Goal: Task Accomplishment & Management: Use online tool/utility

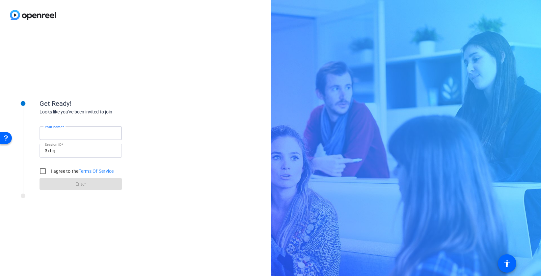
click at [104, 132] on input "Your name" at bounding box center [81, 133] width 72 height 8
type input "Connelly Simmons"
drag, startPoint x: 42, startPoint y: 170, endPoint x: 52, endPoint y: 175, distance: 11.1
click at [42, 170] on input "I agree to the Terms Of Service" at bounding box center [42, 170] width 13 height 13
checkbox input "true"
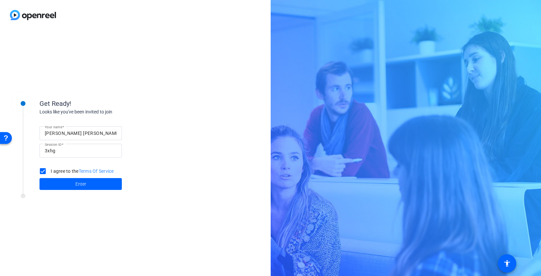
click at [77, 190] on span at bounding box center [81, 184] width 82 height 16
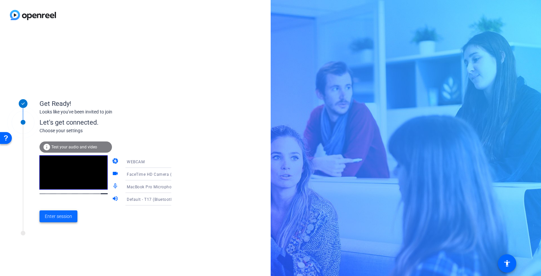
click at [68, 218] on span "Enter session" at bounding box center [58, 216] width 27 height 7
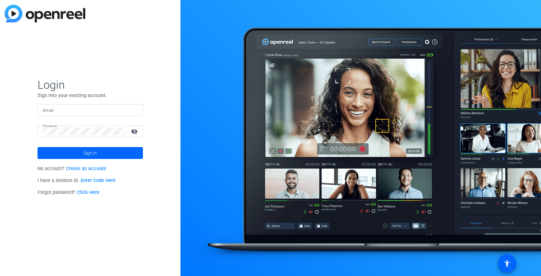
click at [86, 111] on input "Email" at bounding box center [90, 110] width 95 height 8
type input "csimmons@redhat.com"
click at [105, 152] on span at bounding box center [90, 153] width 105 height 16
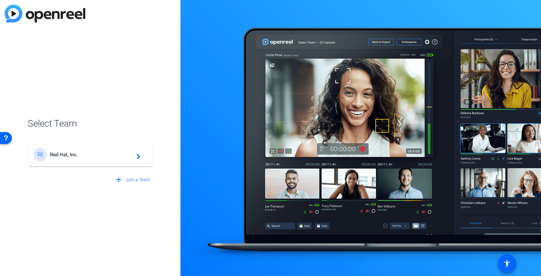
click at [105, 154] on span "Red Hat, Inc." at bounding box center [91, 155] width 82 height 6
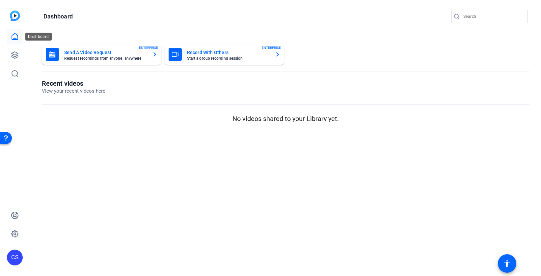
click at [13, 37] on icon at bounding box center [15, 37] width 8 height 8
click at [12, 56] on icon at bounding box center [15, 55] width 8 height 8
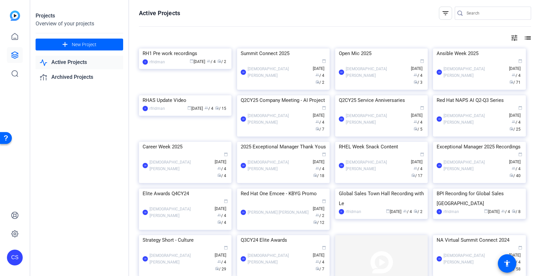
click at [63, 63] on link "Active Projects" at bounding box center [80, 63] width 88 height 14
click at [65, 60] on link "Active Projects" at bounding box center [80, 63] width 88 height 14
click at [468, 12] on input "Search" at bounding box center [496, 13] width 59 height 8
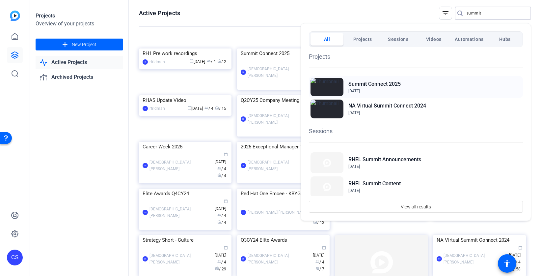
type input "summit"
click at [373, 84] on h2 "Summit Connect 2025" at bounding box center [375, 84] width 52 height 8
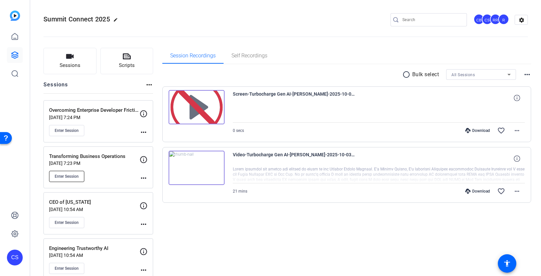
click at [72, 175] on span "Enter Session" at bounding box center [67, 176] width 24 height 5
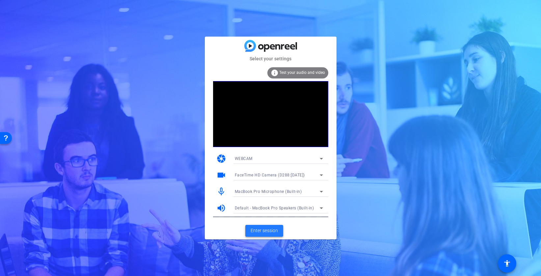
click at [269, 232] on span "Enter session" at bounding box center [264, 230] width 27 height 7
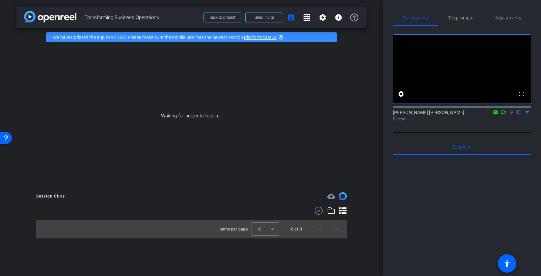
click at [505, 114] on icon at bounding box center [504, 111] width 5 height 3
click at [519, 114] on icon at bounding box center [519, 112] width 5 height 5
click at [380, 36] on div "arrow_back Transforming Business Operations Back to project Send invite account…" at bounding box center [191, 138] width 383 height 276
click at [323, 17] on mat-icon "settings" at bounding box center [323, 18] width 8 height 8
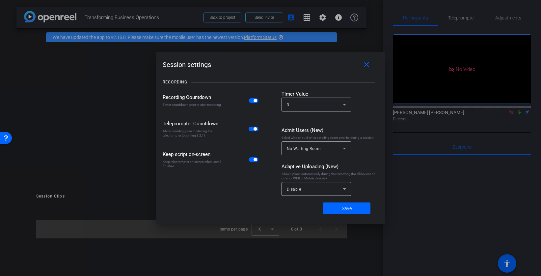
click at [411, 121] on div at bounding box center [270, 138] width 541 height 276
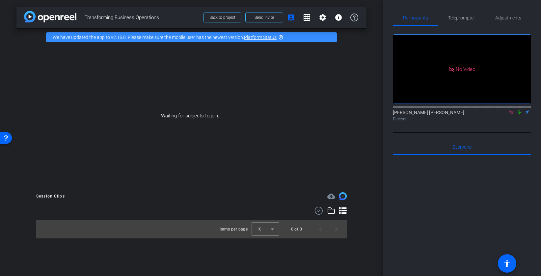
click at [403, 103] on div "No Video" at bounding box center [462, 69] width 138 height 69
drag, startPoint x: 403, startPoint y: 119, endPoint x: 396, endPoint y: 113, distance: 8.9
click at [403, 119] on div "Connelly Simmons Director" at bounding box center [462, 115] width 138 height 13
click at [514, 17] on span "Adjustments" at bounding box center [509, 17] width 26 height 5
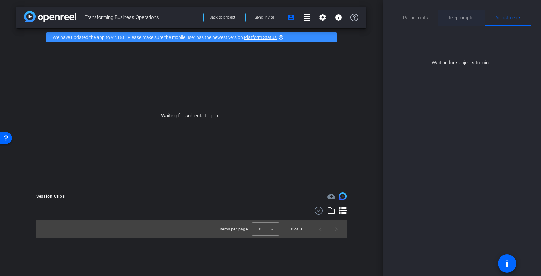
click at [458, 17] on span "Teleprompter" at bounding box center [461, 17] width 27 height 5
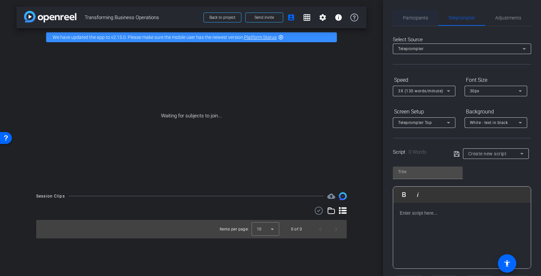
click at [421, 17] on span "Participants" at bounding box center [415, 17] width 25 height 5
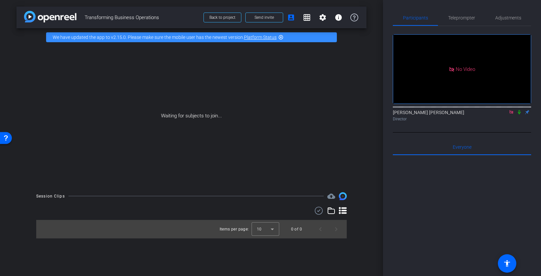
click at [511, 110] on icon at bounding box center [511, 112] width 5 height 5
click at [503, 114] on icon at bounding box center [503, 112] width 5 height 5
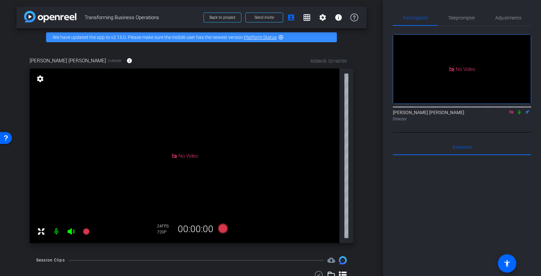
click at [511, 114] on icon at bounding box center [511, 112] width 5 height 5
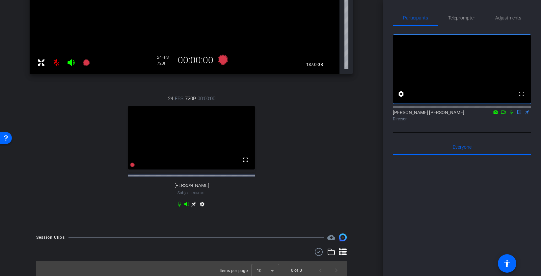
scroll to position [178, 0]
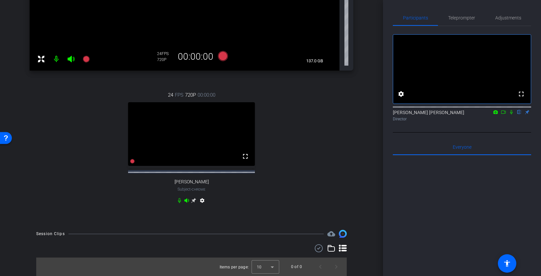
click at [220, 139] on video at bounding box center [191, 134] width 127 height 64
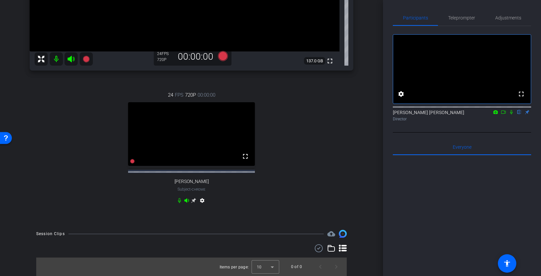
click at [200, 138] on video at bounding box center [191, 134] width 127 height 64
click at [193, 201] on icon at bounding box center [193, 200] width 5 height 5
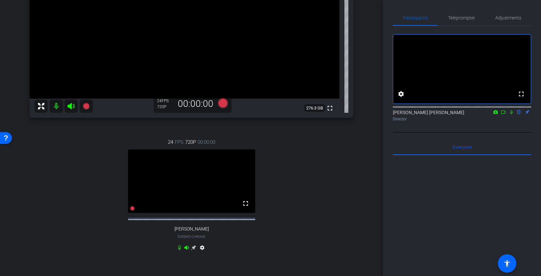
scroll to position [130, 0]
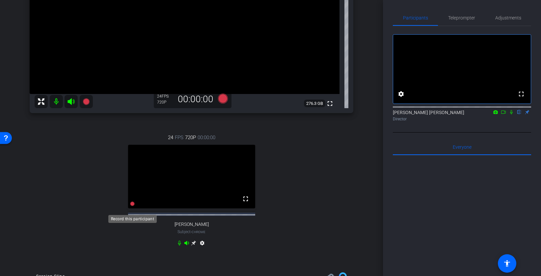
click at [132, 206] on icon at bounding box center [132, 204] width 5 height 5
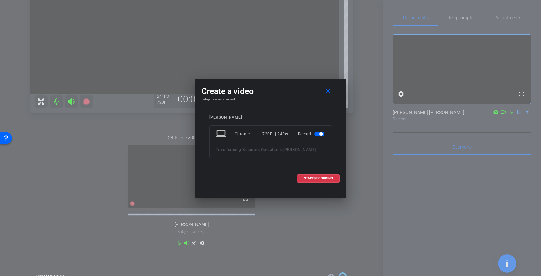
click at [318, 130] on mat-slide-toggle at bounding box center [320, 134] width 11 height 8
click at [317, 135] on span "button" at bounding box center [320, 133] width 10 height 5
click at [329, 92] on mat-icon "close" at bounding box center [328, 91] width 8 height 8
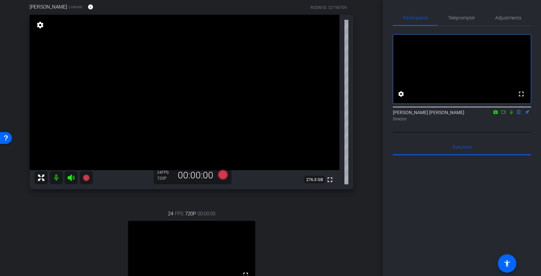
scroll to position [53, 0]
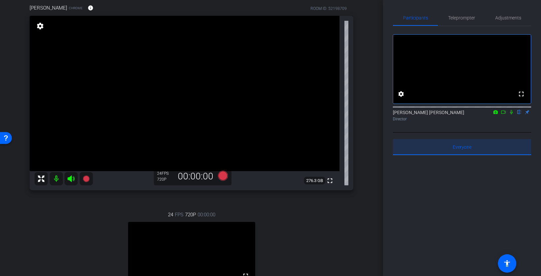
click at [462, 149] on span "Everyone 0" at bounding box center [462, 147] width 19 height 5
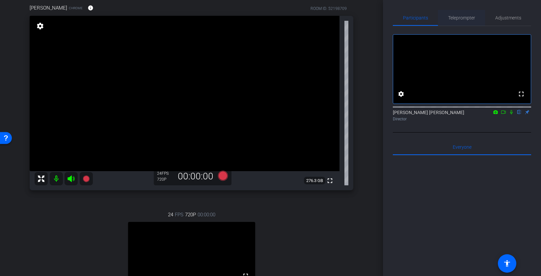
click at [460, 16] on span "Teleprompter" at bounding box center [461, 17] width 27 height 5
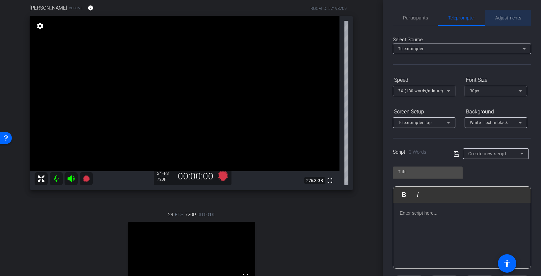
click at [501, 15] on span "Adjustments" at bounding box center [509, 17] width 26 height 5
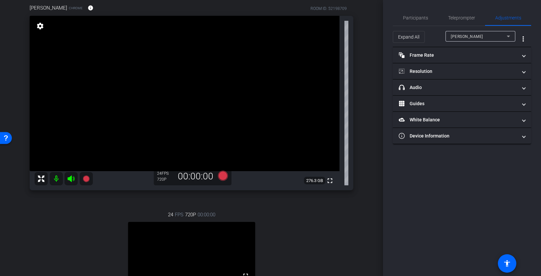
click at [491, 34] on div "Jamie" at bounding box center [479, 36] width 56 height 8
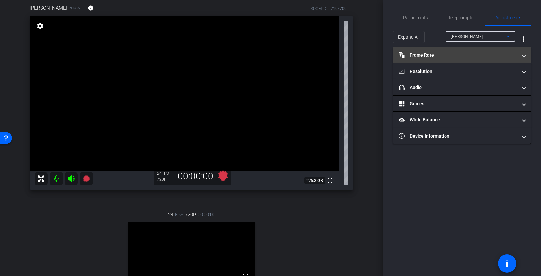
click at [515, 53] on mat-panel-title "Frame Rate Frame Rate" at bounding box center [458, 55] width 119 height 7
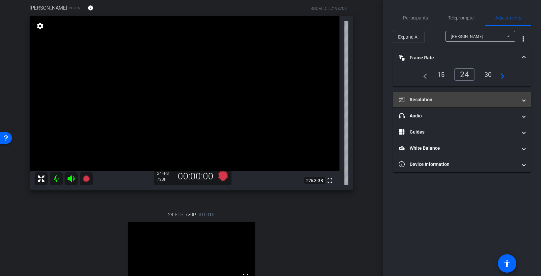
click at [526, 101] on mat-expansion-panel-header "Resolution" at bounding box center [462, 100] width 138 height 16
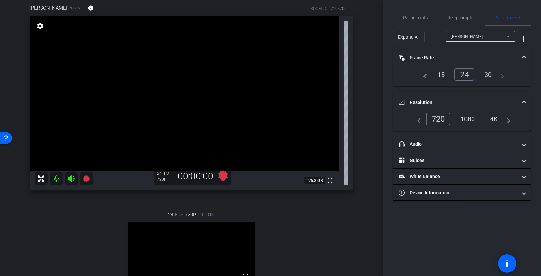
drag, startPoint x: 468, startPoint y: 120, endPoint x: 471, endPoint y: 127, distance: 7.2
click at [468, 120] on div "1080" at bounding box center [468, 118] width 25 height 11
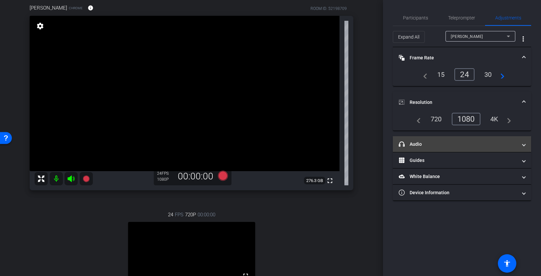
click at [525, 145] on span at bounding box center [524, 144] width 3 height 7
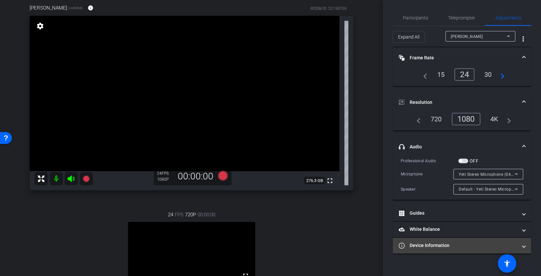
click at [523, 245] on span at bounding box center [524, 245] width 3 height 7
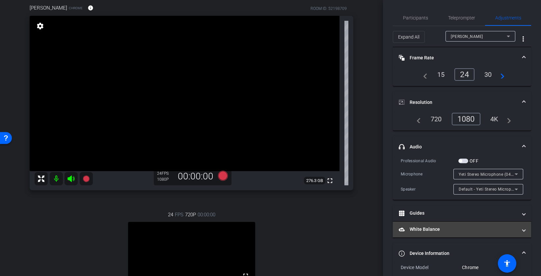
click at [525, 228] on span at bounding box center [524, 229] width 3 height 7
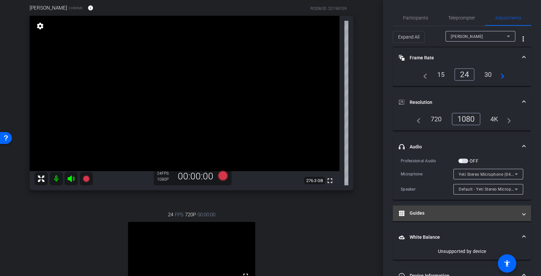
click at [525, 214] on span at bounding box center [524, 213] width 3 height 7
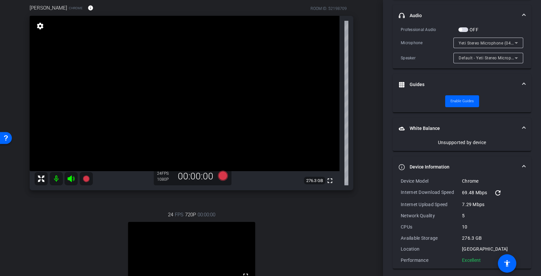
scroll to position [134, 0]
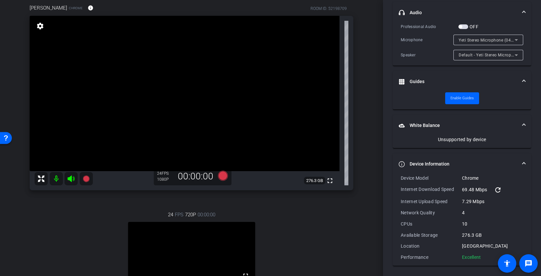
click at [526, 161] on mat-expansion-panel-header "Device Information" at bounding box center [462, 164] width 138 height 21
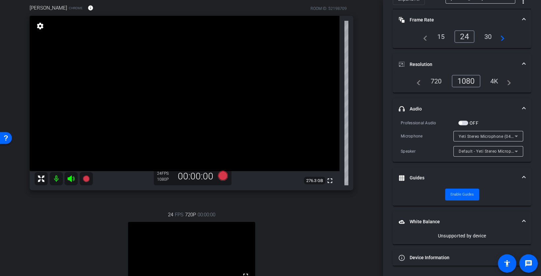
scroll to position [38, 0]
click at [525, 220] on span at bounding box center [524, 221] width 3 height 7
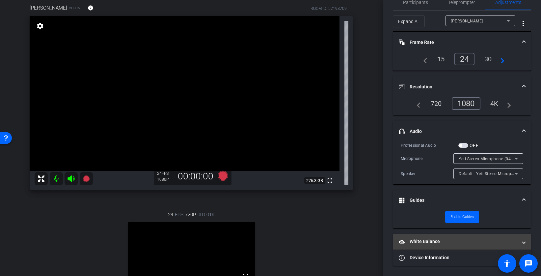
scroll to position [15, 0]
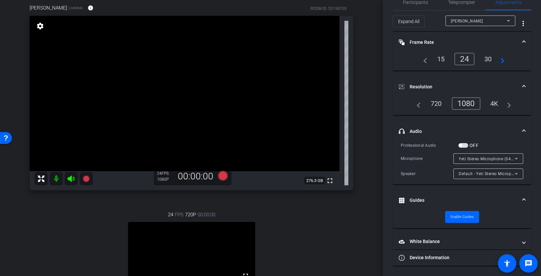
click at [522, 199] on span "Guides" at bounding box center [461, 200] width 124 height 7
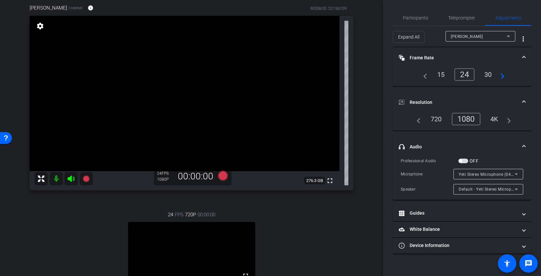
scroll to position [0, 0]
click at [522, 144] on span "headphone icon Audio" at bounding box center [461, 146] width 124 height 7
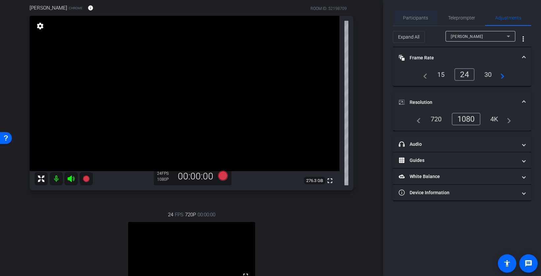
click at [417, 18] on span "Participants" at bounding box center [415, 17] width 25 height 5
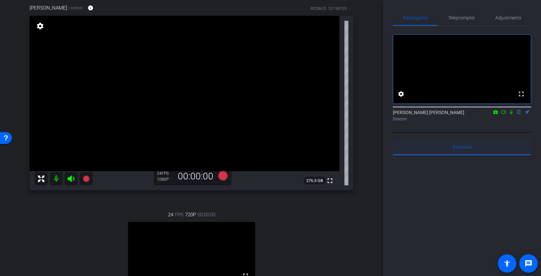
click at [467, 149] on span "Everyone 0" at bounding box center [462, 147] width 19 height 5
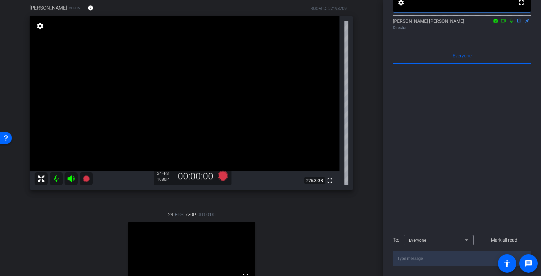
click at [467, 239] on icon at bounding box center [467, 240] width 8 height 8
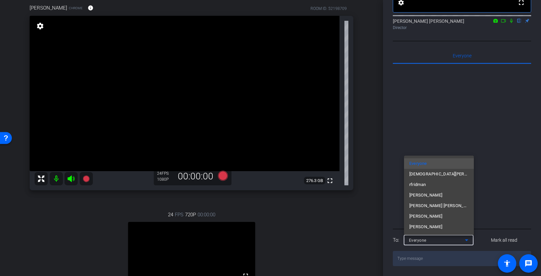
click at [467, 239] on div at bounding box center [270, 138] width 541 height 276
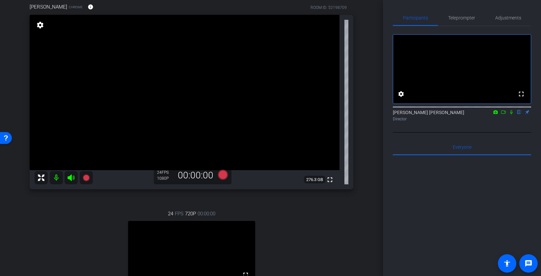
scroll to position [0, 0]
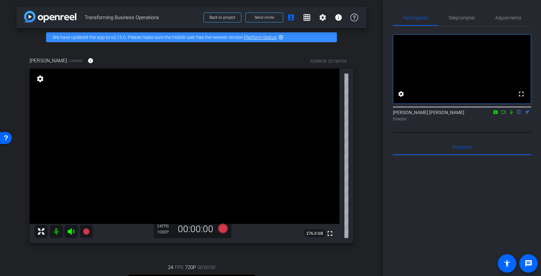
click at [41, 79] on mat-icon "settings" at bounding box center [40, 79] width 9 height 8
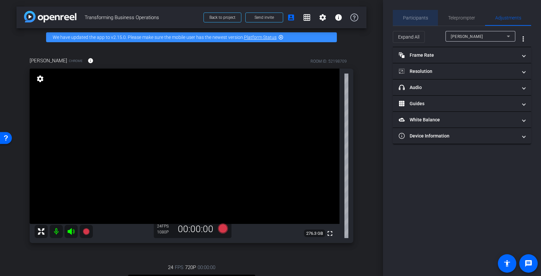
click at [416, 18] on span "Participants" at bounding box center [415, 17] width 25 height 5
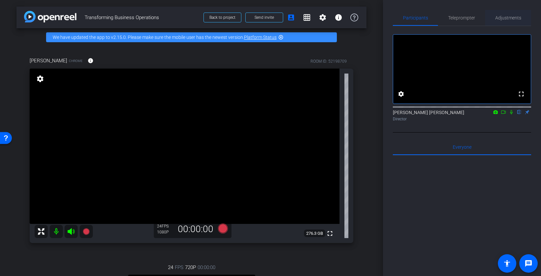
click at [516, 15] on span "Adjustments" at bounding box center [509, 17] width 26 height 5
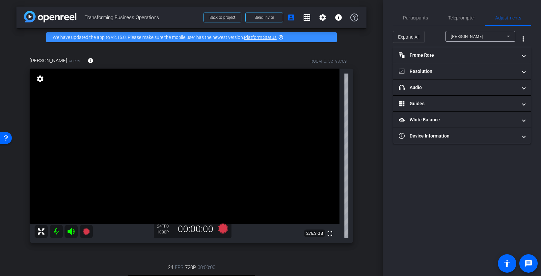
click at [486, 33] on div "Jamie" at bounding box center [479, 36] width 56 height 8
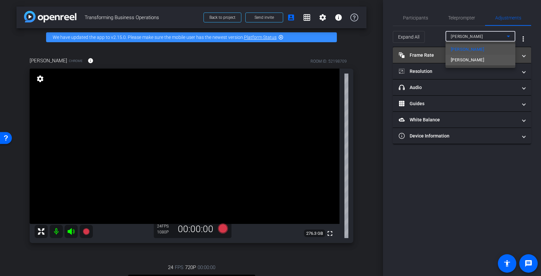
click at [472, 60] on mat-option "Dan D" at bounding box center [481, 60] width 70 height 11
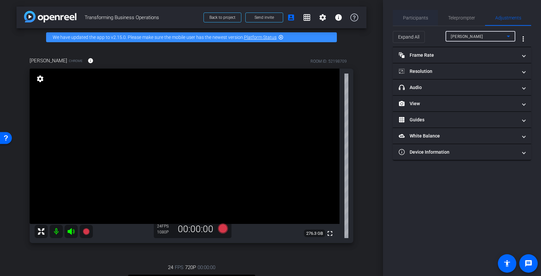
click at [415, 17] on span "Participants" at bounding box center [415, 17] width 25 height 5
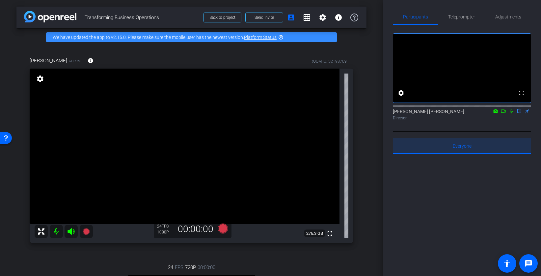
scroll to position [3, 0]
click at [471, 153] on span "Everyone 0" at bounding box center [462, 145] width 19 height 16
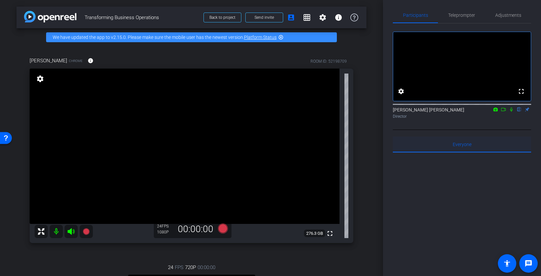
click at [469, 147] on span "Everyone 0" at bounding box center [462, 144] width 19 height 5
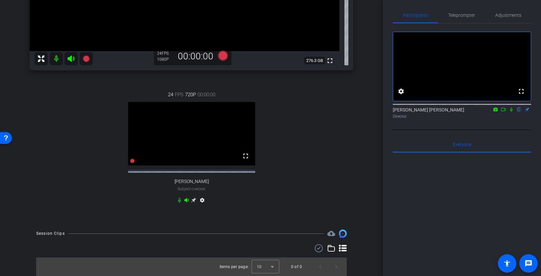
click at [331, 248] on icon at bounding box center [332, 248] width 8 height 8
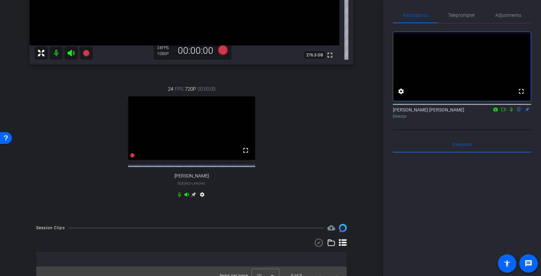
scroll to position [193, 0]
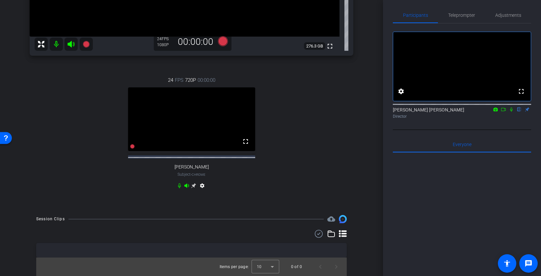
click at [343, 233] on icon at bounding box center [343, 233] width 8 height 7
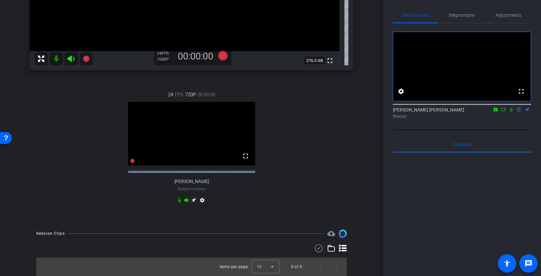
click at [344, 247] on icon at bounding box center [343, 247] width 8 height 7
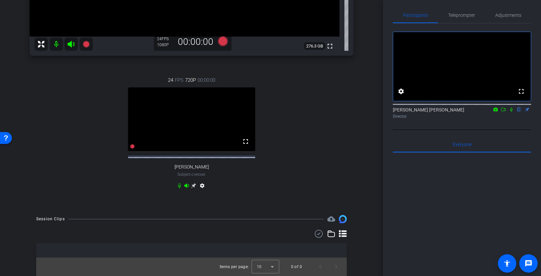
click at [334, 233] on icon at bounding box center [332, 234] width 8 height 8
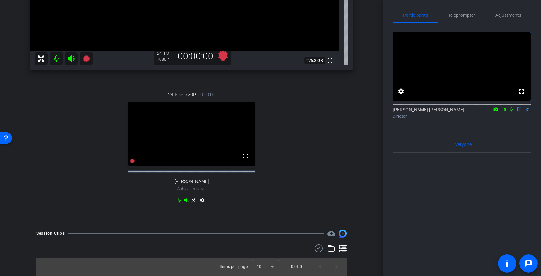
click at [343, 245] on icon at bounding box center [343, 247] width 8 height 7
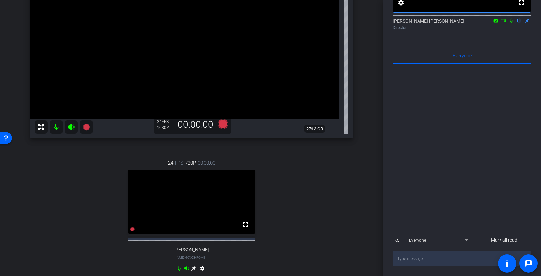
scroll to position [0, 0]
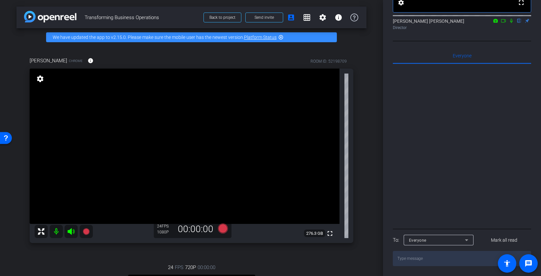
click at [186, 229] on div "00:00:00" at bounding box center [196, 228] width 44 height 11
click at [38, 77] on mat-icon "settings" at bounding box center [40, 79] width 9 height 8
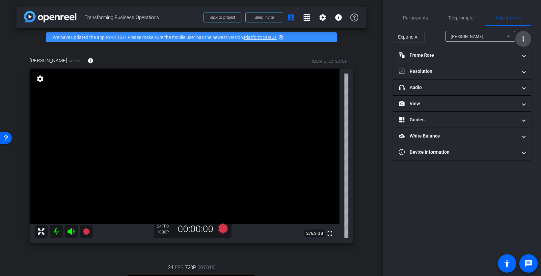
click at [524, 38] on mat-icon "more_vert" at bounding box center [524, 39] width 8 height 8
click at [523, 37] on div at bounding box center [270, 138] width 541 height 276
click at [523, 37] on mat-icon "more_vert" at bounding box center [524, 39] width 8 height 8
click at [514, 53] on span "Open Floating Panel" at bounding box center [507, 52] width 39 height 5
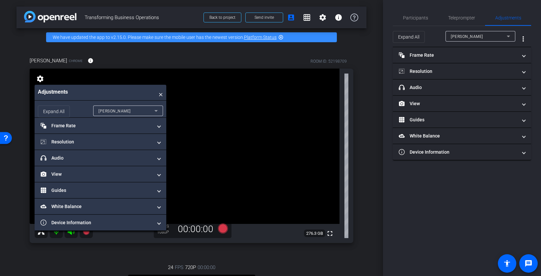
click at [161, 95] on span "×" at bounding box center [161, 92] width 4 height 9
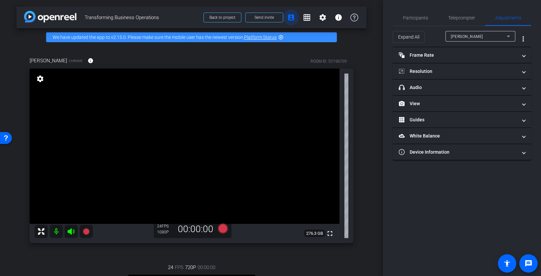
click at [290, 16] on mat-icon "account_box" at bounding box center [291, 18] width 8 height 8
click at [417, 18] on span "Participants" at bounding box center [415, 17] width 25 height 5
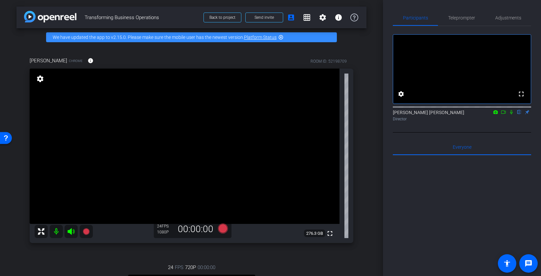
click at [289, 159] on video at bounding box center [185, 146] width 310 height 155
click at [504, 114] on icon at bounding box center [503, 112] width 5 height 5
click at [519, 114] on icon at bounding box center [519, 112] width 3 height 4
click at [463, 16] on span "Teleprompter" at bounding box center [461, 17] width 27 height 5
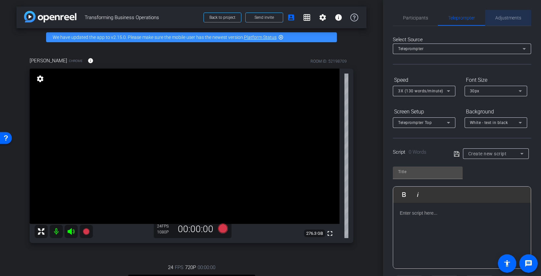
click at [519, 16] on span "Adjustments" at bounding box center [509, 17] width 26 height 5
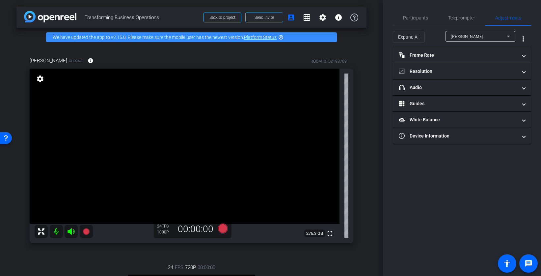
click at [500, 32] on div "Jamie" at bounding box center [479, 36] width 56 height 8
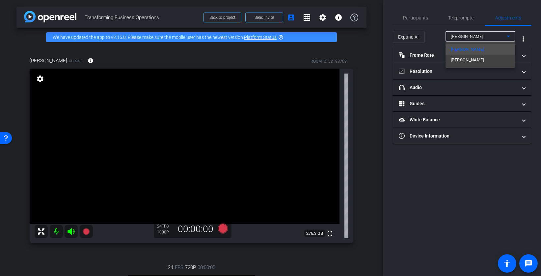
click at [502, 33] on div at bounding box center [270, 138] width 541 height 276
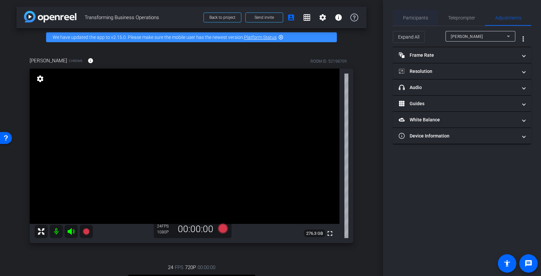
click at [425, 17] on span "Participants" at bounding box center [415, 17] width 25 height 5
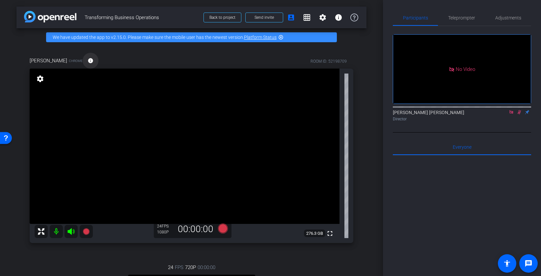
click at [88, 60] on mat-icon "info" at bounding box center [91, 61] width 6 height 6
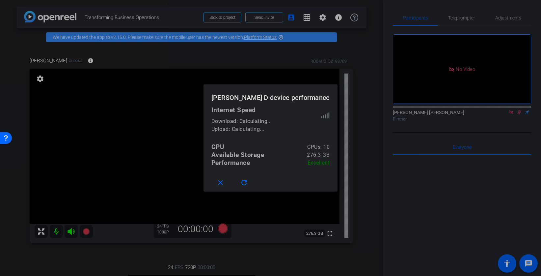
click at [67, 60] on div at bounding box center [270, 138] width 541 height 276
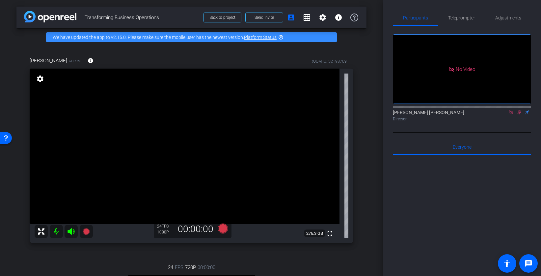
click at [124, 53] on div "Dan D Chrome info ROOM ID: 52198709" at bounding box center [192, 61] width 324 height 16
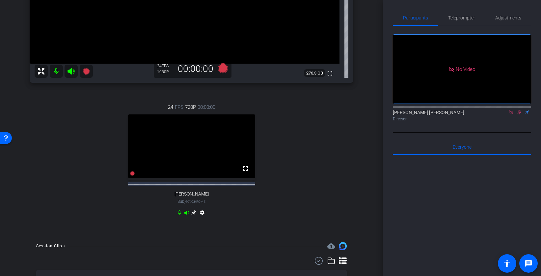
scroll to position [193, 0]
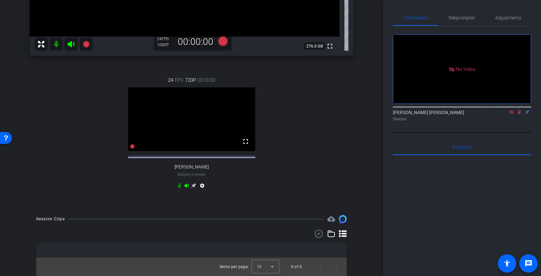
click at [275, 237] on div "Items per page: 10 0 of 0" at bounding box center [191, 253] width 311 height 46
click at [345, 232] on icon at bounding box center [343, 234] width 8 height 8
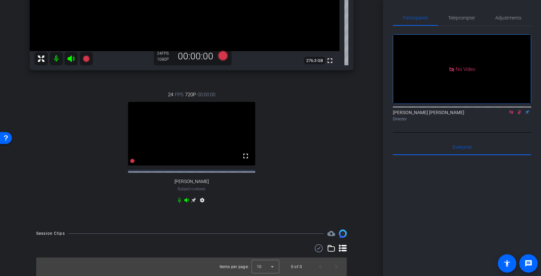
click at [344, 245] on icon at bounding box center [343, 247] width 8 height 7
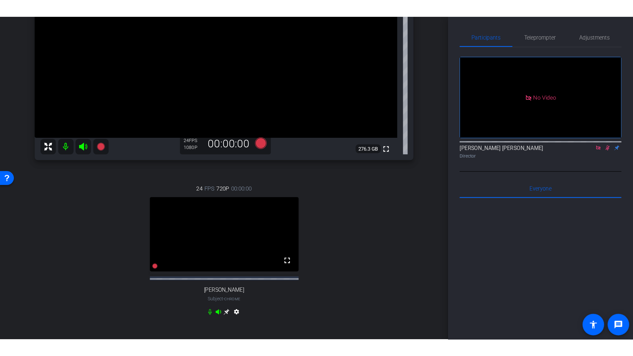
scroll to position [193, 0]
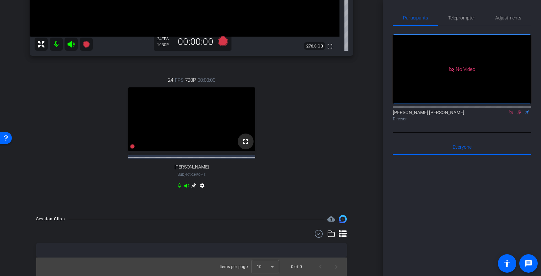
click at [245, 142] on mat-icon "fullscreen" at bounding box center [246, 141] width 8 height 8
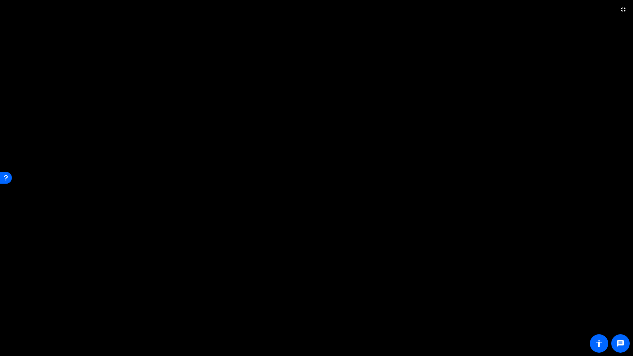
click at [256, 206] on video at bounding box center [316, 178] width 633 height 356
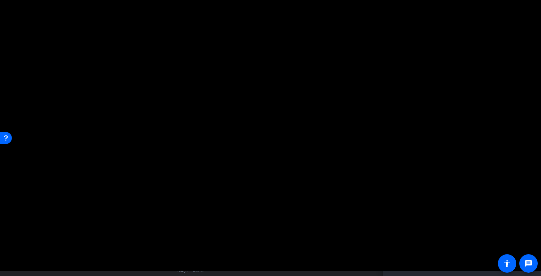
scroll to position [0, 0]
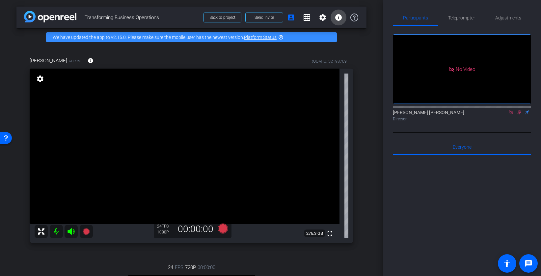
click at [338, 17] on mat-icon "info" at bounding box center [339, 18] width 8 height 8
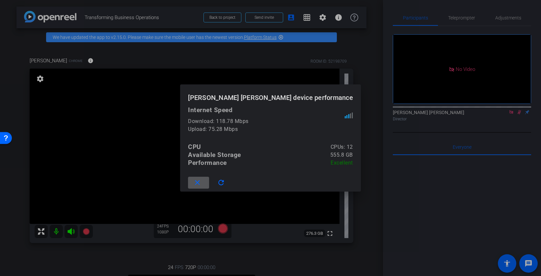
click at [324, 17] on div at bounding box center [270, 138] width 541 height 276
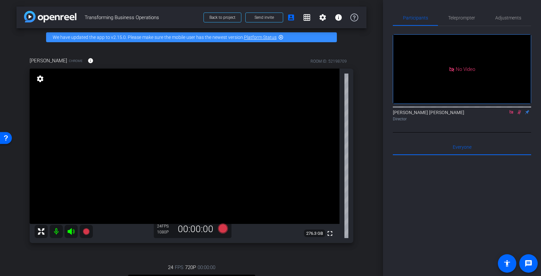
click at [310, 18] on mat-icon "grid_on" at bounding box center [307, 18] width 8 height 8
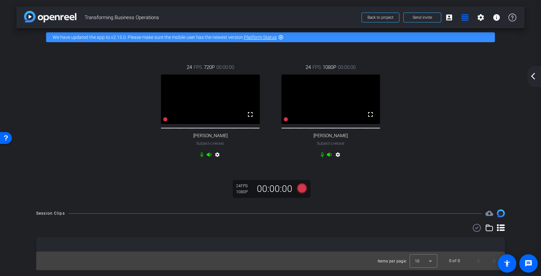
scroll to position [0, 0]
click at [337, 160] on mat-icon "settings" at bounding box center [338, 156] width 8 height 8
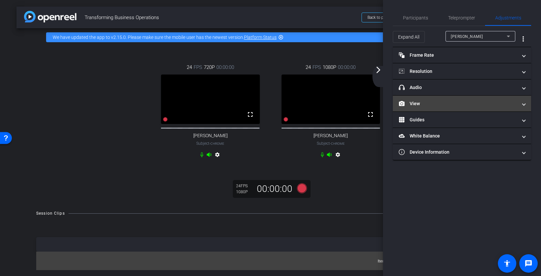
click at [487, 106] on mat-panel-title "View" at bounding box center [458, 103] width 119 height 7
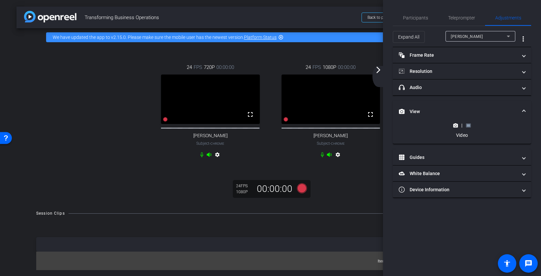
click at [471, 124] on div "|" at bounding box center [462, 125] width 24 height 7
click at [469, 125] on rect at bounding box center [469, 125] width 4 height 3
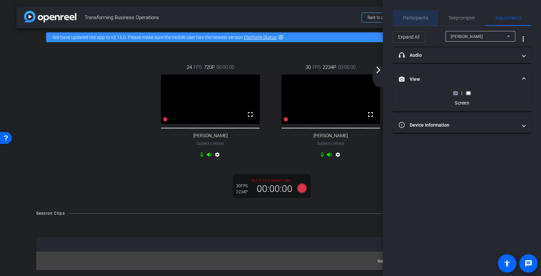
click at [410, 19] on span "Participants" at bounding box center [415, 17] width 25 height 5
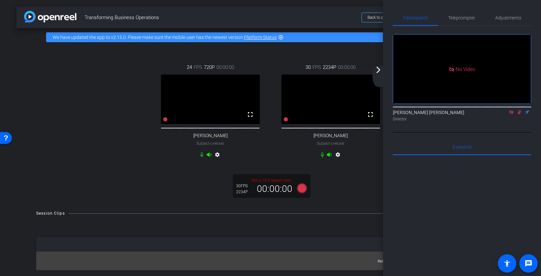
click at [512, 110] on icon at bounding box center [511, 112] width 5 height 5
click at [497, 114] on icon at bounding box center [496, 112] width 4 height 4
drag, startPoint x: 511, startPoint y: 121, endPoint x: 513, endPoint y: 130, distance: 9.5
click at [511, 121] on div at bounding box center [270, 138] width 541 height 276
drag, startPoint x: 511, startPoint y: 120, endPoint x: 512, endPoint y: 131, distance: 10.6
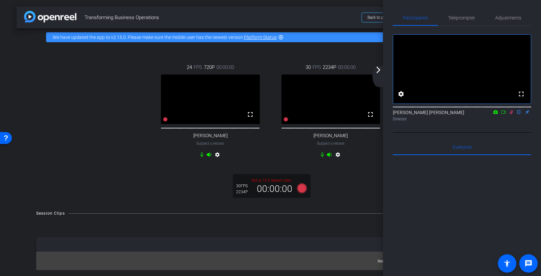
click at [510, 114] on icon at bounding box center [511, 112] width 5 height 5
click at [509, 17] on span "Adjustments" at bounding box center [509, 17] width 26 height 5
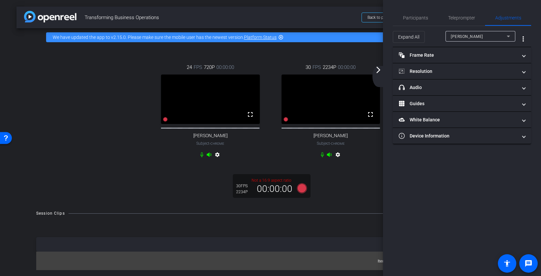
click at [506, 37] on icon at bounding box center [509, 36] width 8 height 8
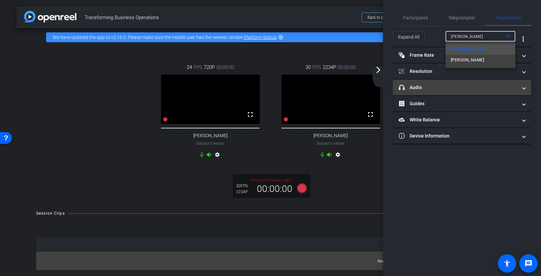
click at [475, 60] on mat-option "Dan D" at bounding box center [481, 60] width 70 height 11
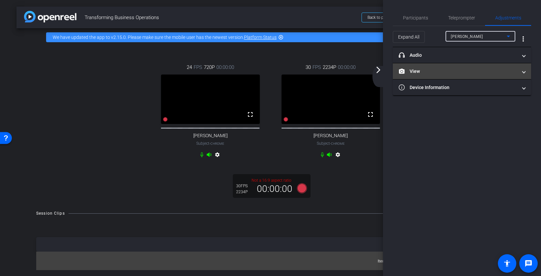
click at [518, 70] on span "View" at bounding box center [461, 71] width 124 height 7
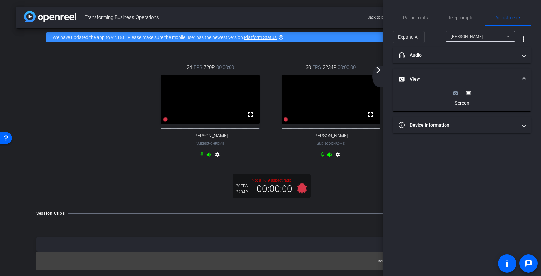
click at [456, 93] on circle at bounding box center [456, 93] width 2 height 2
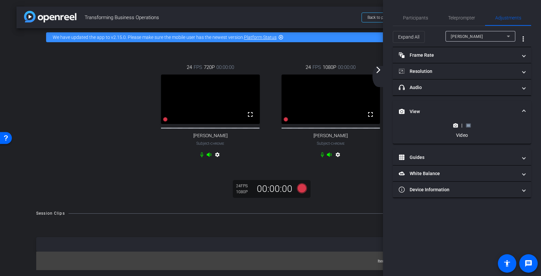
click at [470, 126] on rect at bounding box center [469, 125] width 4 height 3
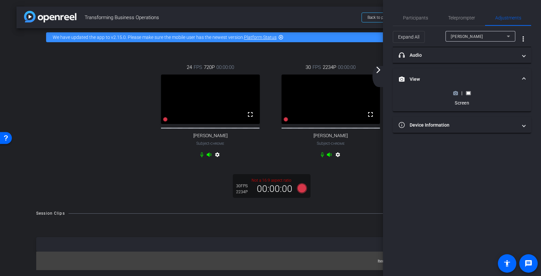
click at [455, 93] on circle at bounding box center [456, 93] width 2 height 2
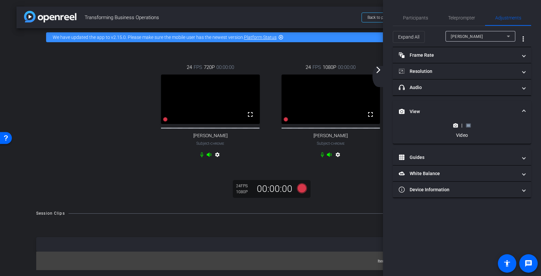
click at [378, 69] on mat-icon "arrow_forward_ios" at bounding box center [379, 70] width 8 height 8
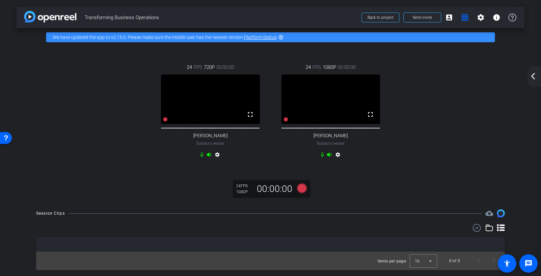
click at [338, 160] on mat-icon "settings" at bounding box center [338, 156] width 8 height 8
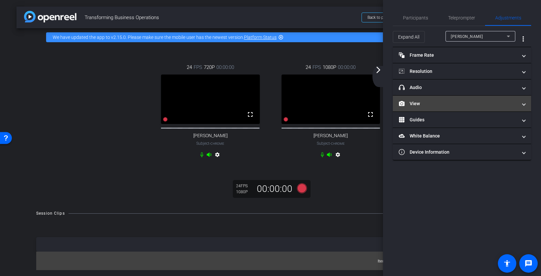
click at [525, 102] on span at bounding box center [524, 103] width 3 height 7
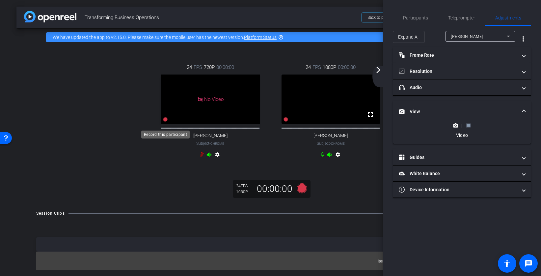
click at [165, 122] on icon at bounding box center [165, 119] width 5 height 5
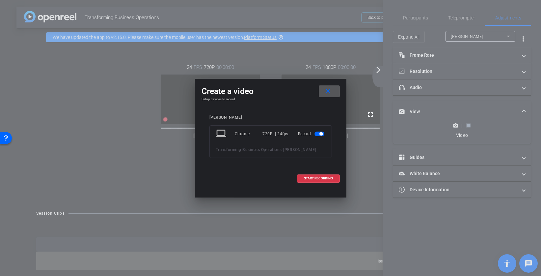
click at [316, 133] on span "button" at bounding box center [320, 133] width 10 height 5
drag, startPoint x: 321, startPoint y: 177, endPoint x: 262, endPoint y: 160, distance: 61.2
click at [260, 166] on div "Create a video close Setup devices to record Jamie laptop Chrome 720P | 24fps I…" at bounding box center [271, 134] width 152 height 110
click at [328, 87] on mat-icon "close" at bounding box center [328, 91] width 8 height 8
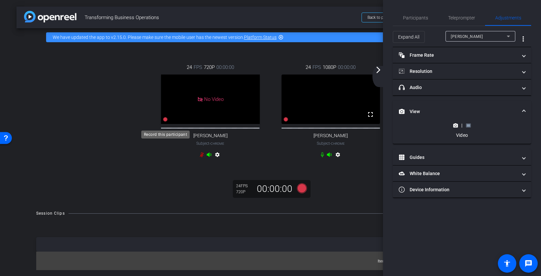
click at [166, 122] on icon at bounding box center [165, 119] width 5 height 5
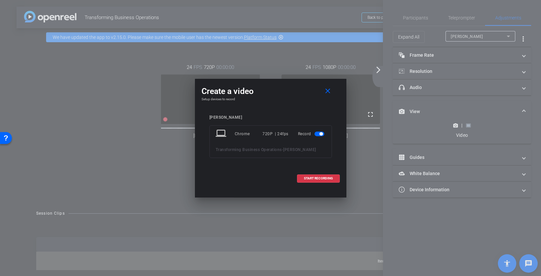
drag, startPoint x: 316, startPoint y: 134, endPoint x: 318, endPoint y: 140, distance: 6.9
click at [316, 134] on span "button" at bounding box center [320, 133] width 10 height 5
click at [316, 178] on span "START RECORDING" at bounding box center [318, 178] width 29 height 3
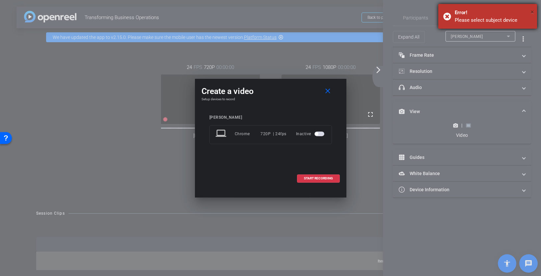
click at [534, 10] on div "× Error! Please select subject device" at bounding box center [488, 16] width 99 height 25
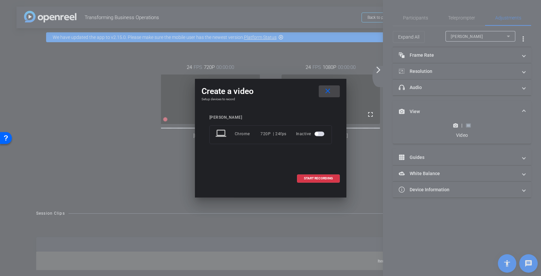
click at [330, 90] on mat-icon "close" at bounding box center [328, 91] width 8 height 8
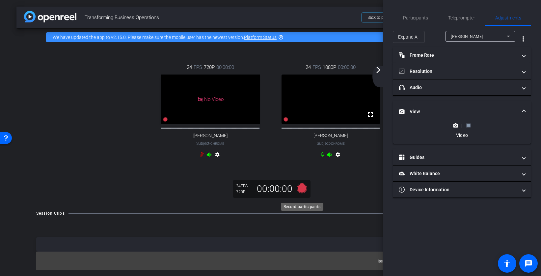
click at [303, 193] on icon at bounding box center [302, 188] width 10 height 10
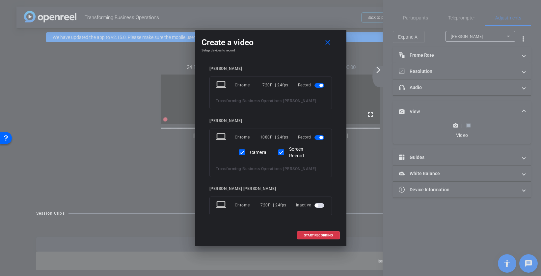
click at [319, 83] on span "button" at bounding box center [320, 85] width 10 height 5
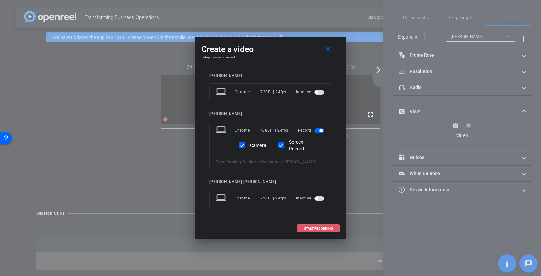
click at [314, 228] on span "START RECORDING" at bounding box center [318, 228] width 29 height 3
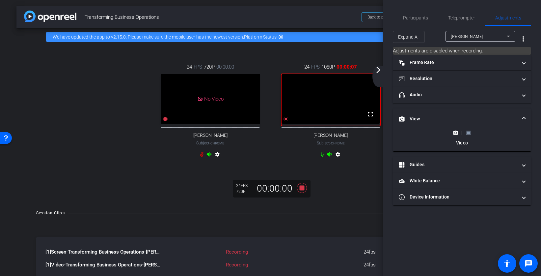
click at [379, 74] on div "arrow_back_ios_new arrow_forward_ios" at bounding box center [380, 76] width 14 height 21
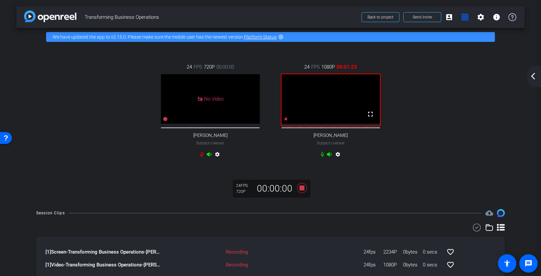
scroll to position [26, 0]
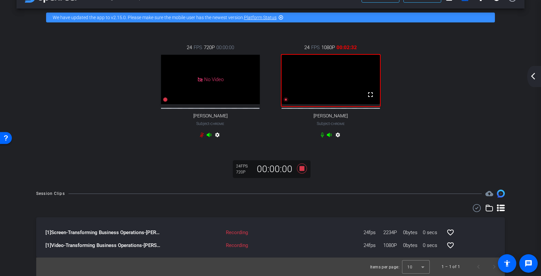
click at [535, 76] on mat-icon "arrow_back_ios_new" at bounding box center [534, 76] width 8 height 8
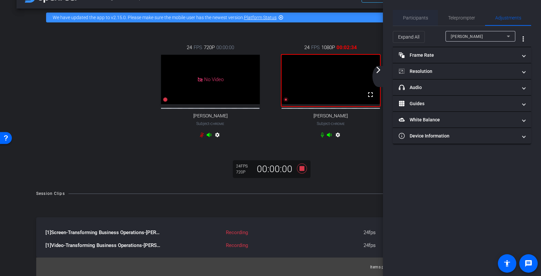
click at [399, 17] on div "Participants" at bounding box center [415, 18] width 45 height 16
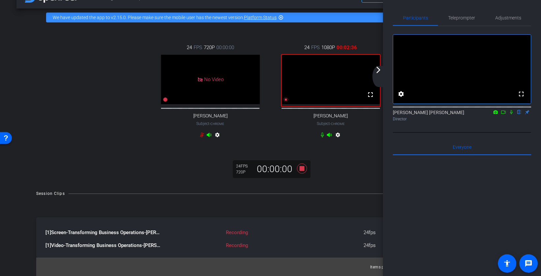
click at [512, 114] on icon at bounding box center [511, 112] width 3 height 4
click at [503, 114] on icon at bounding box center [503, 112] width 5 height 5
click at [511, 16] on span "Adjustments" at bounding box center [509, 17] width 26 height 5
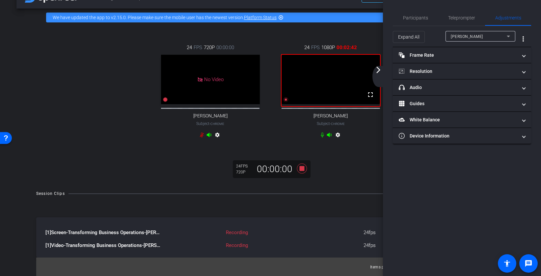
click at [505, 35] on icon at bounding box center [509, 36] width 8 height 8
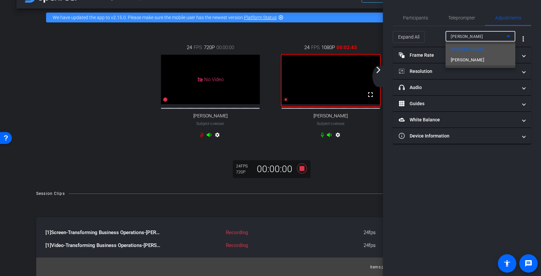
click at [492, 57] on mat-option "Dan D" at bounding box center [481, 60] width 70 height 11
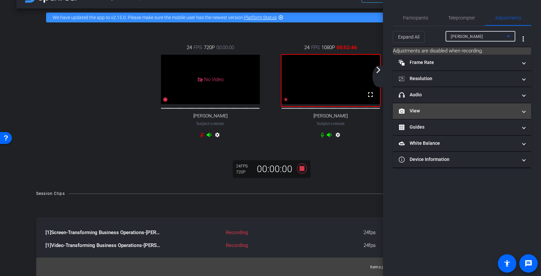
click at [481, 114] on mat-panel-title "View" at bounding box center [458, 110] width 119 height 7
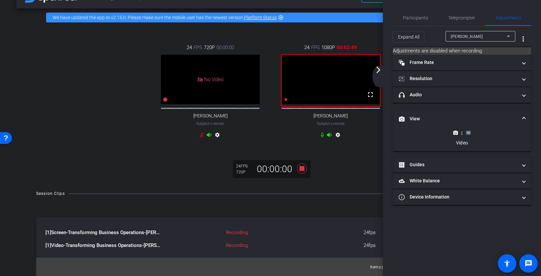
click at [469, 132] on rect at bounding box center [469, 132] width 4 height 3
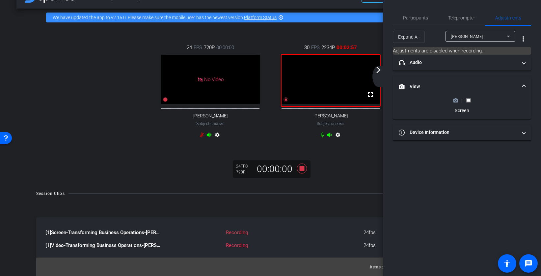
click at [456, 101] on icon at bounding box center [455, 100] width 5 height 5
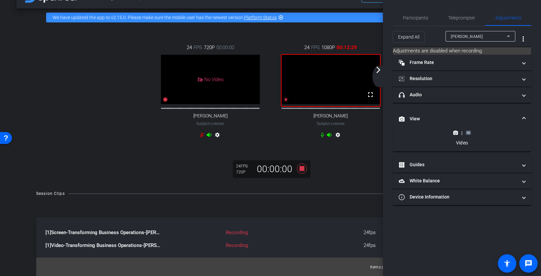
click at [468, 133] on rect at bounding box center [469, 132] width 4 height 3
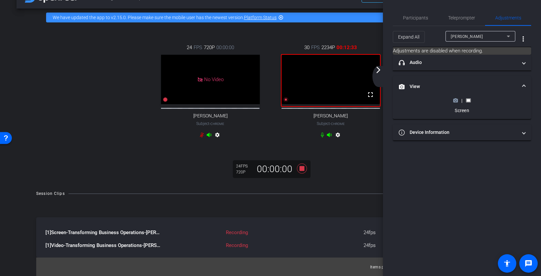
click at [456, 101] on icon at bounding box center [455, 100] width 5 height 5
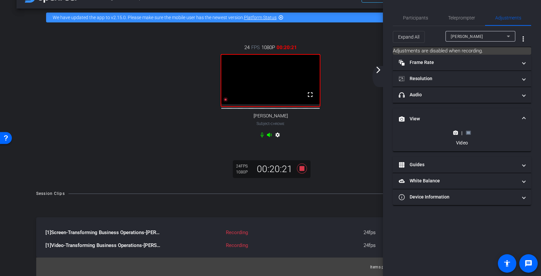
click at [470, 133] on rect at bounding box center [469, 132] width 4 height 3
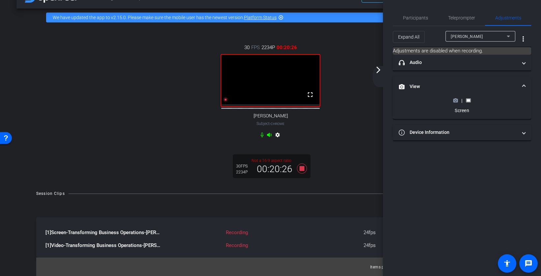
click at [455, 100] on icon at bounding box center [455, 100] width 5 height 5
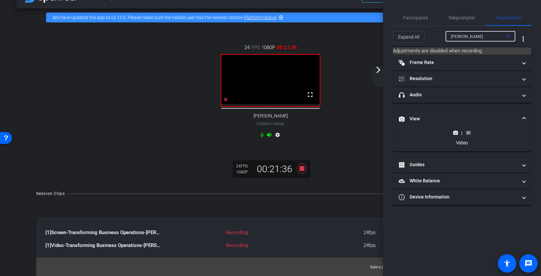
click at [508, 35] on icon at bounding box center [509, 36] width 8 height 8
click at [508, 35] on div at bounding box center [270, 138] width 541 height 276
click at [469, 133] on rect at bounding box center [469, 132] width 4 height 3
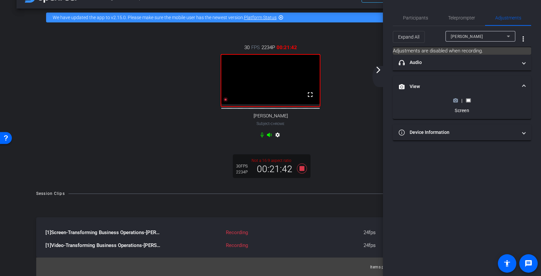
click at [455, 99] on icon at bounding box center [456, 101] width 5 height 4
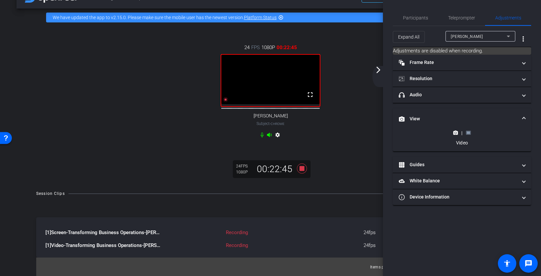
click at [378, 69] on mat-icon "arrow_forward_ios" at bounding box center [379, 70] width 8 height 8
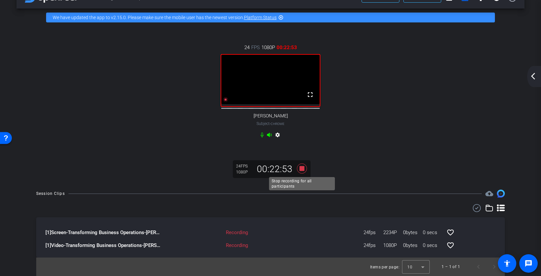
click at [302, 169] on icon at bounding box center [302, 168] width 10 height 10
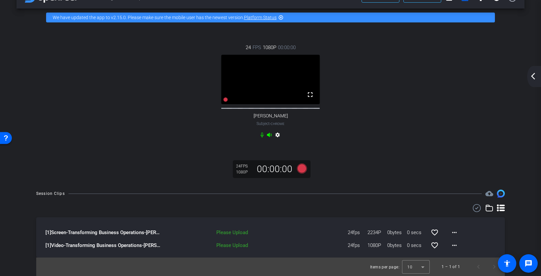
click at [536, 78] on mat-icon "arrow_back_ios_new" at bounding box center [534, 76] width 8 height 8
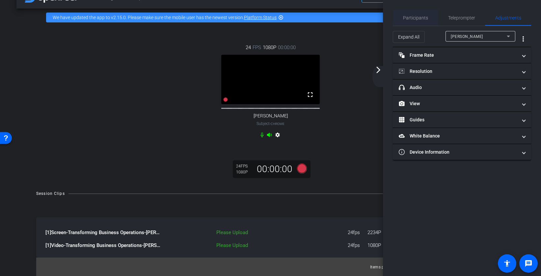
click at [419, 20] on span "Participants" at bounding box center [415, 17] width 25 height 5
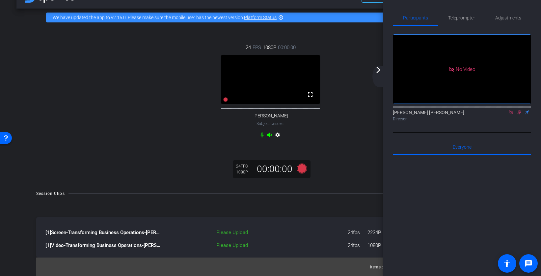
drag, startPoint x: 509, startPoint y: 92, endPoint x: 513, endPoint y: 95, distance: 4.9
click at [509, 110] on icon at bounding box center [511, 112] width 5 height 5
click at [512, 114] on icon at bounding box center [512, 112] width 4 height 4
click at [377, 71] on mat-icon "arrow_forward_ios" at bounding box center [379, 70] width 8 height 8
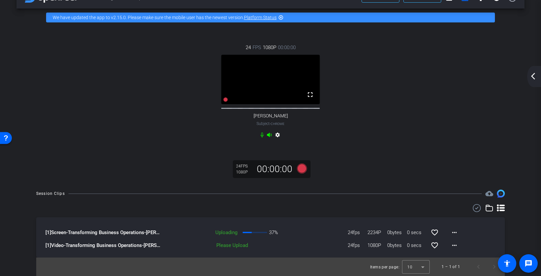
click at [534, 78] on mat-icon "arrow_back_ios_new" at bounding box center [534, 76] width 8 height 8
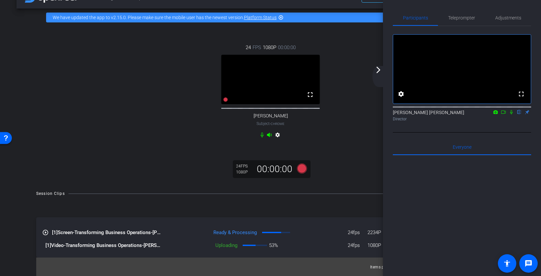
click at [377, 69] on mat-icon "arrow_forward_ios" at bounding box center [379, 70] width 8 height 8
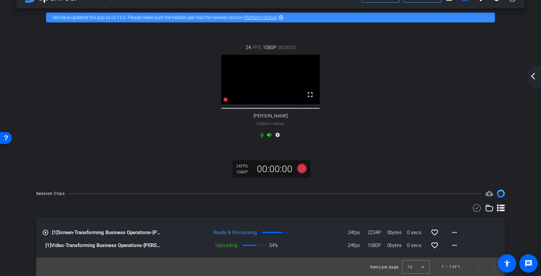
click at [536, 77] on mat-icon "arrow_back_ios_new" at bounding box center [534, 76] width 8 height 8
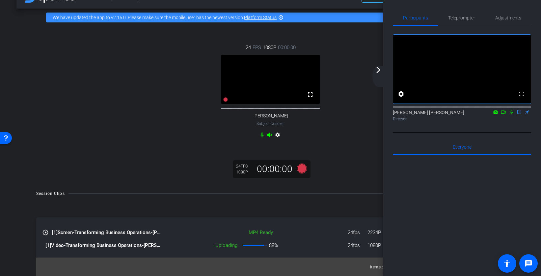
click at [379, 69] on mat-icon "arrow_forward_ios" at bounding box center [379, 70] width 8 height 8
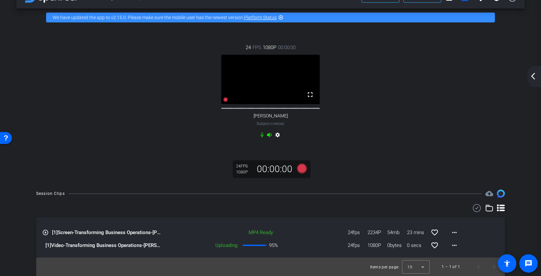
click at [533, 76] on mat-icon "arrow_back_ios_new" at bounding box center [534, 76] width 8 height 8
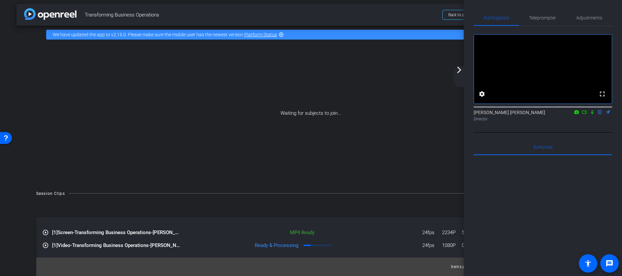
scroll to position [3, 0]
click at [458, 69] on mat-icon "arrow_forward_ios" at bounding box center [459, 70] width 8 height 8
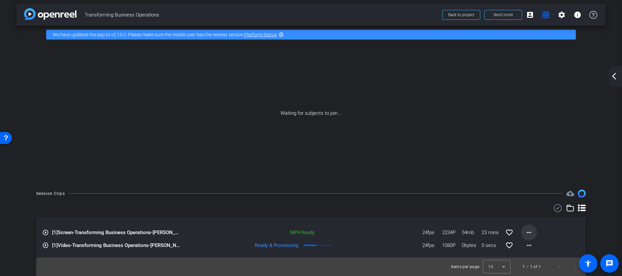
click at [528, 232] on mat-icon "more_horiz" at bounding box center [529, 232] width 8 height 8
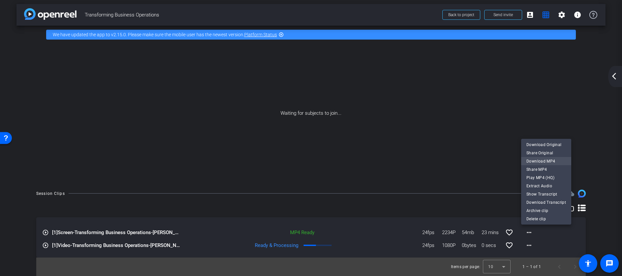
click at [539, 161] on span "Download MP4" at bounding box center [546, 161] width 40 height 8
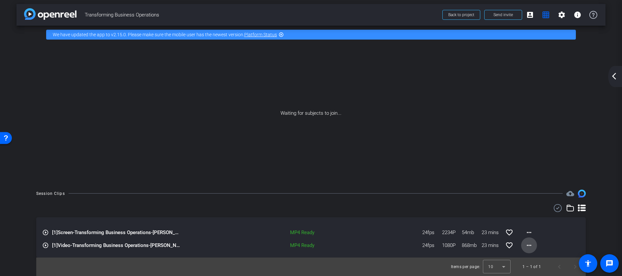
click at [526, 247] on mat-icon "more_horiz" at bounding box center [529, 245] width 8 height 8
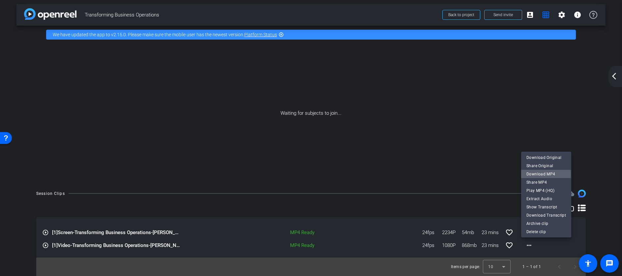
click at [541, 174] on span "Download MP4" at bounding box center [546, 174] width 40 height 8
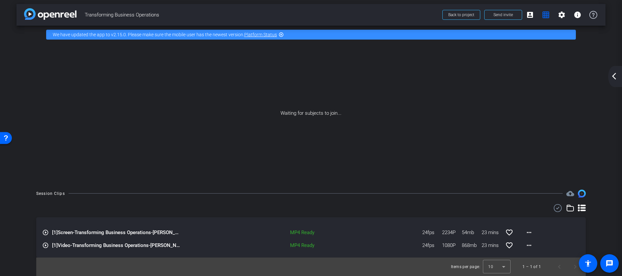
click at [541, 208] on icon at bounding box center [582, 208] width 8 height 8
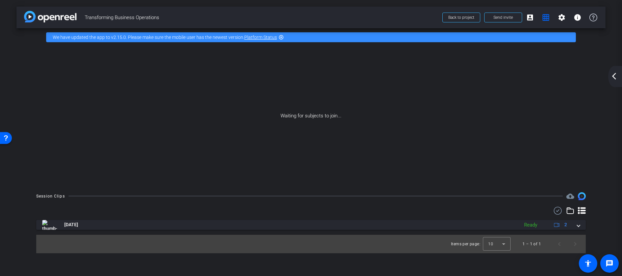
scroll to position [0, 0]
click at [541, 208] on icon at bounding box center [582, 210] width 8 height 7
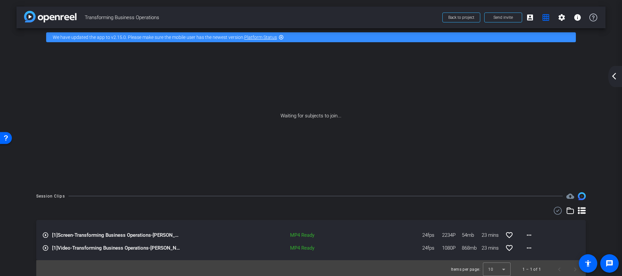
scroll to position [3, 0]
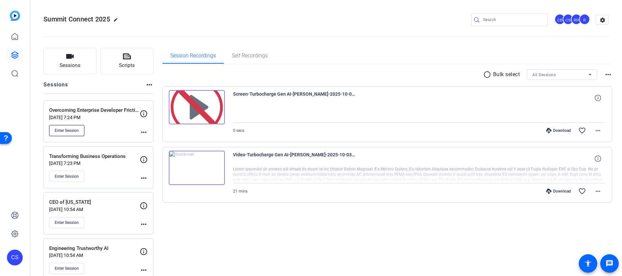
click at [70, 130] on span "Enter Session" at bounding box center [67, 130] width 24 height 5
